Goal: Information Seeking & Learning: Learn about a topic

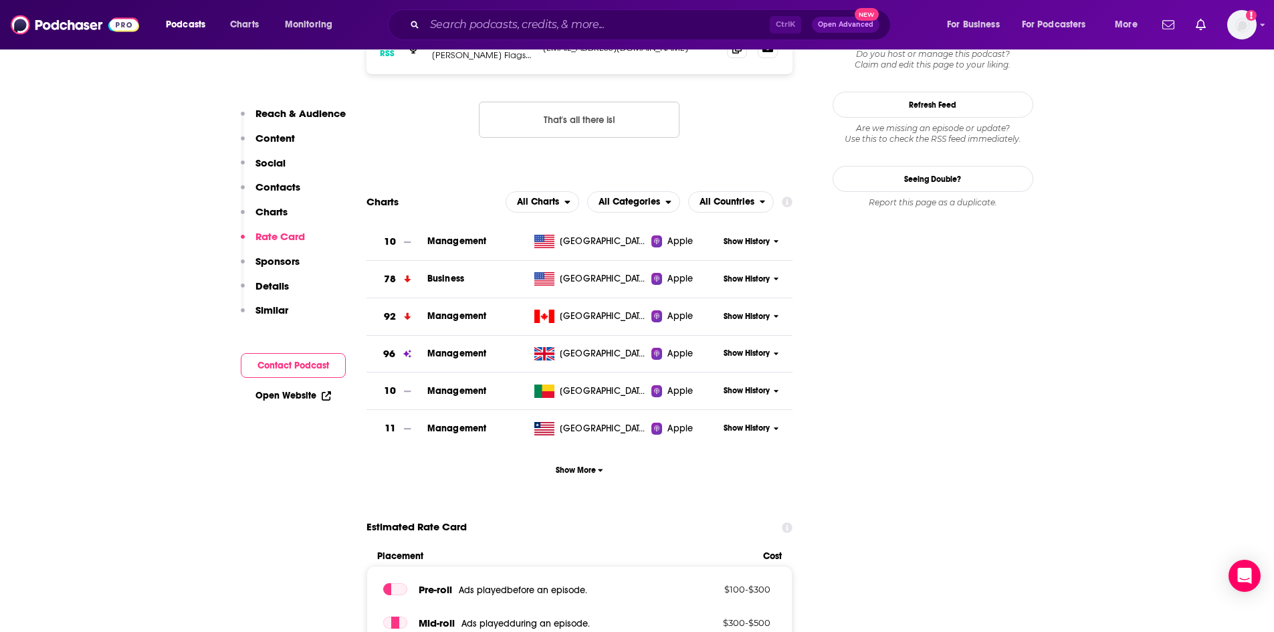
scroll to position [1270, 0]
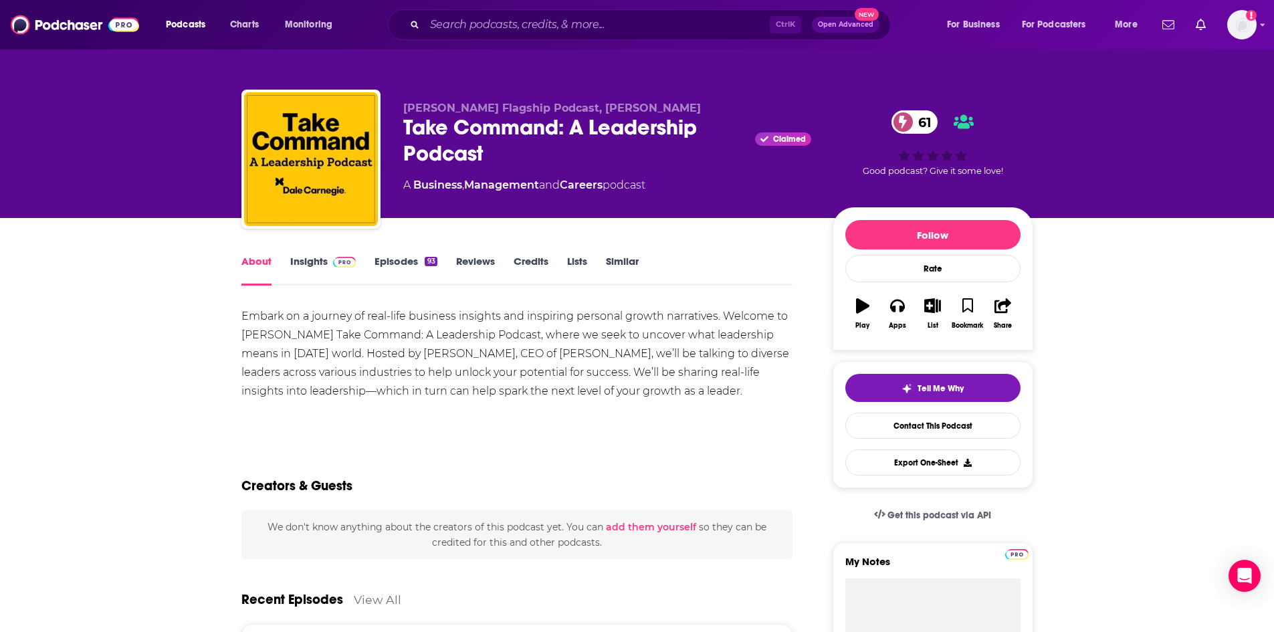
click at [316, 263] on link "Insights" at bounding box center [323, 270] width 66 height 31
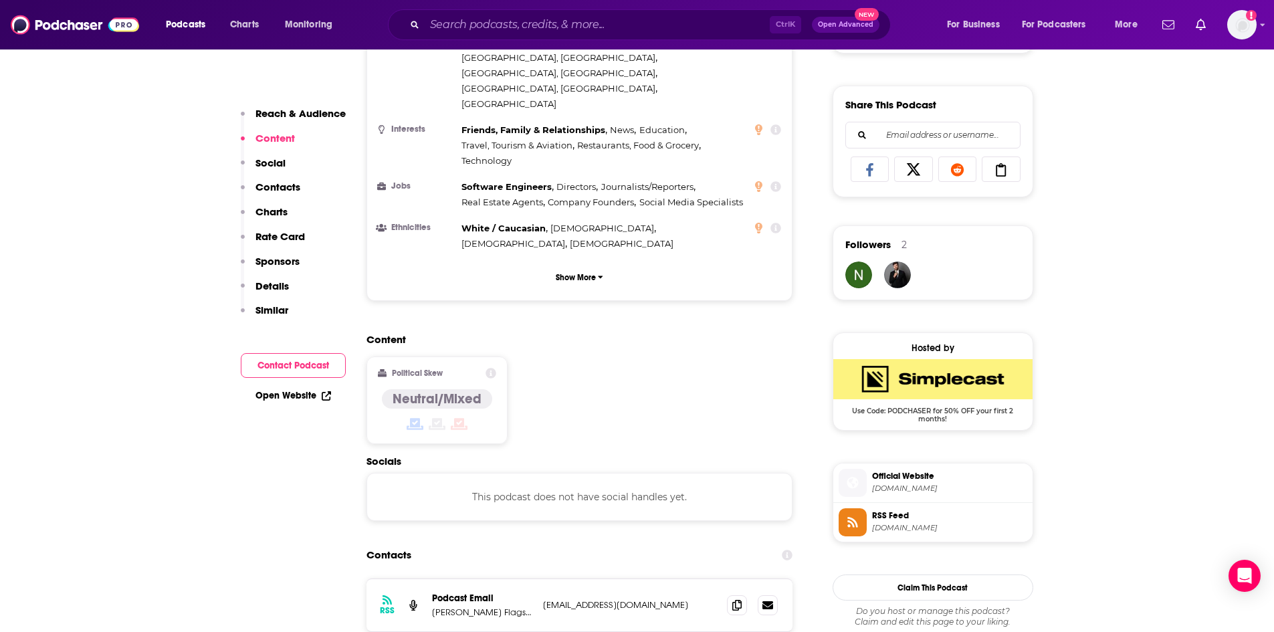
scroll to position [602, 0]
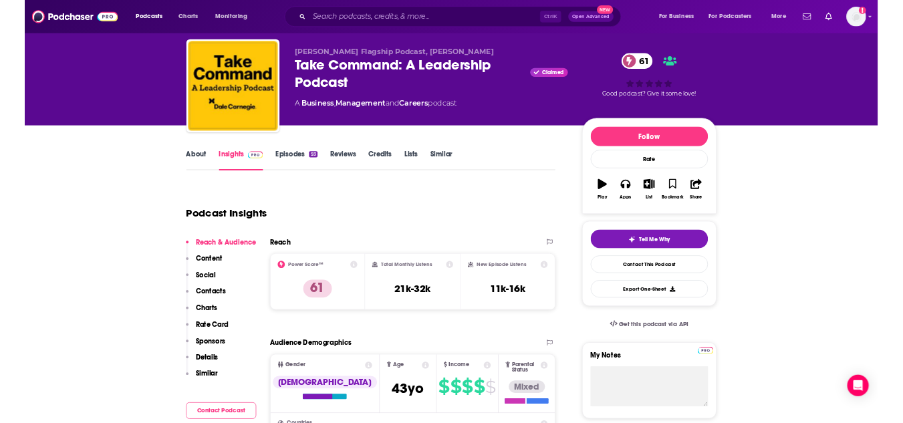
scroll to position [0, 0]
